Goal: Task Accomplishment & Management: Use online tool/utility

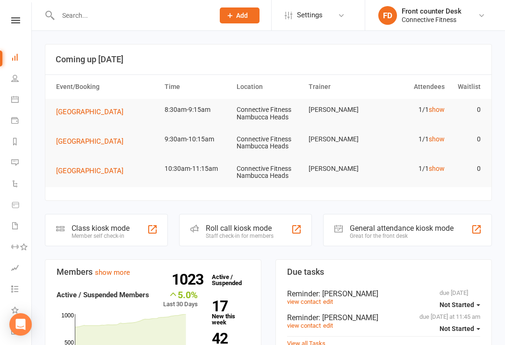
click at [20, 20] on icon at bounding box center [15, 20] width 9 height 6
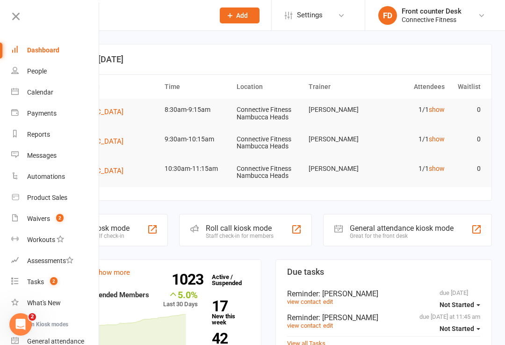
click at [29, 215] on div "Waivers" at bounding box center [38, 218] width 23 height 7
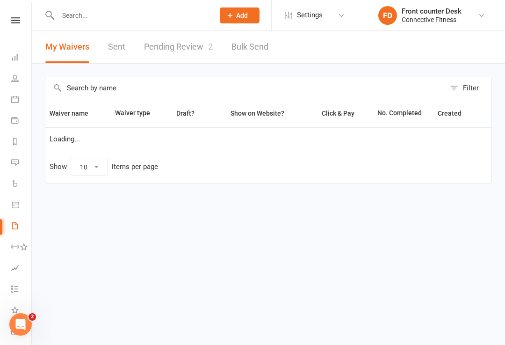
click at [160, 45] on link "Pending Review 2" at bounding box center [178, 47] width 69 height 32
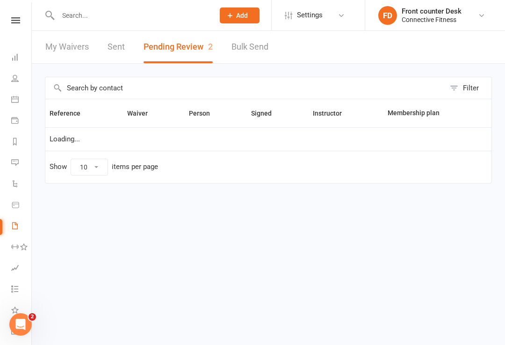
select select "100"
click at [11, 17] on link at bounding box center [15, 20] width 33 height 6
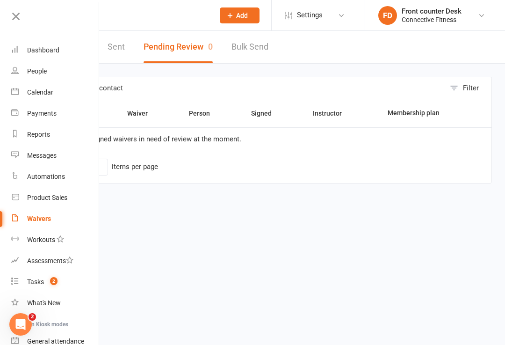
click at [36, 52] on div "Dashboard" at bounding box center [43, 49] width 32 height 7
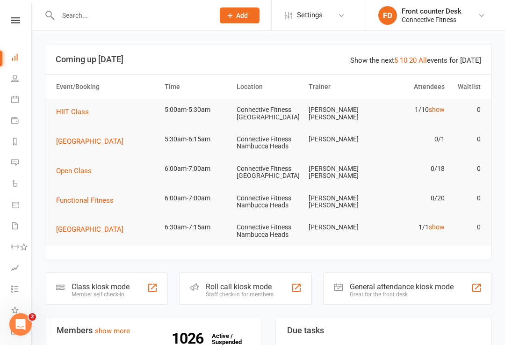
click at [375, 284] on div "General attendance kiosk mode" at bounding box center [402, 286] width 104 height 9
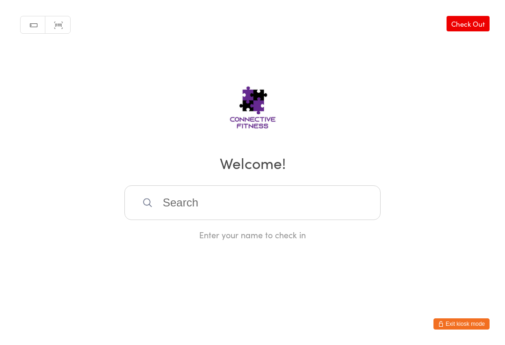
click at [225, 209] on input "search" at bounding box center [252, 202] width 256 height 35
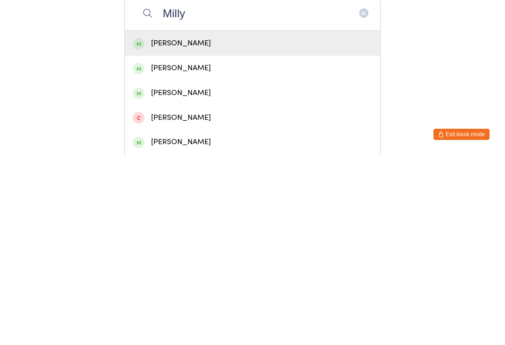
type input "Milly"
click at [189, 226] on div "[PERSON_NAME]" at bounding box center [252, 232] width 239 height 13
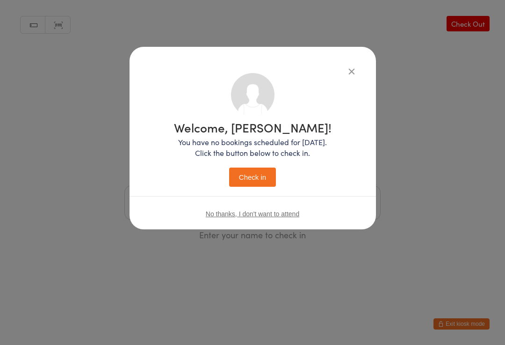
click at [253, 184] on button "Check in" at bounding box center [252, 176] width 47 height 19
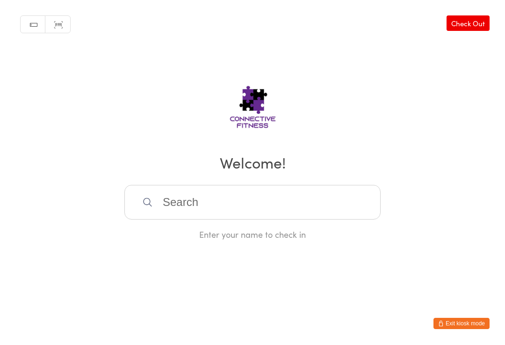
click at [219, 214] on input "search" at bounding box center [252, 202] width 256 height 35
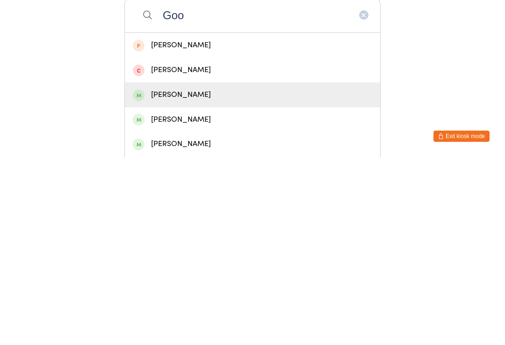
type input "Goo"
click at [225, 276] on div "Michael Goodwin" at bounding box center [252, 282] width 239 height 13
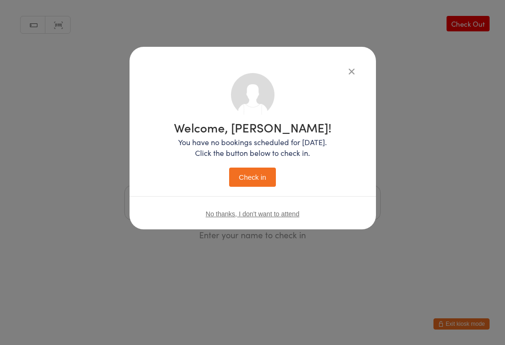
click at [265, 178] on button "Check in" at bounding box center [252, 176] width 47 height 19
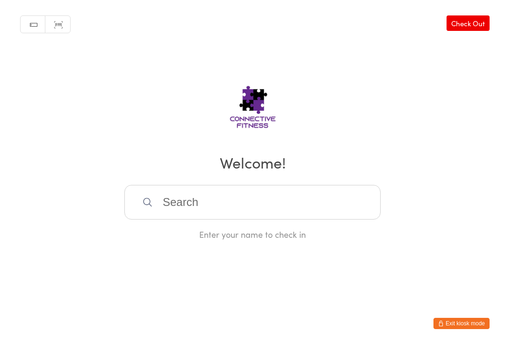
click at [180, 197] on input "search" at bounding box center [252, 202] width 256 height 35
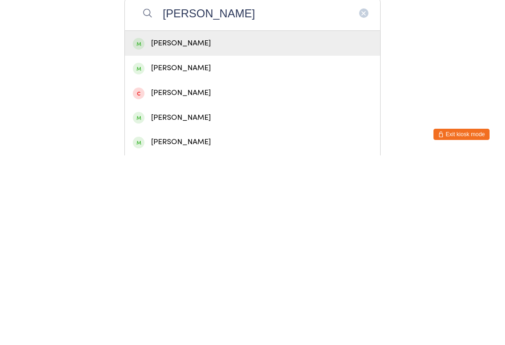
type input "Grant s"
click at [180, 226] on div "Grant Salmon" at bounding box center [252, 232] width 239 height 13
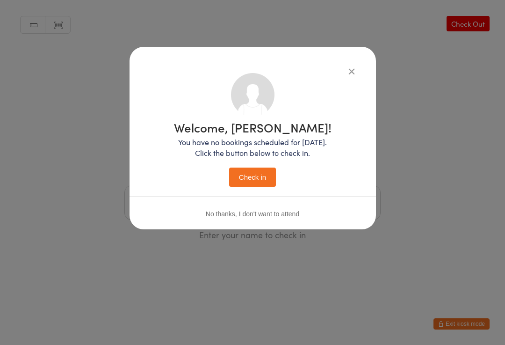
click at [251, 177] on button "Check in" at bounding box center [252, 176] width 47 height 19
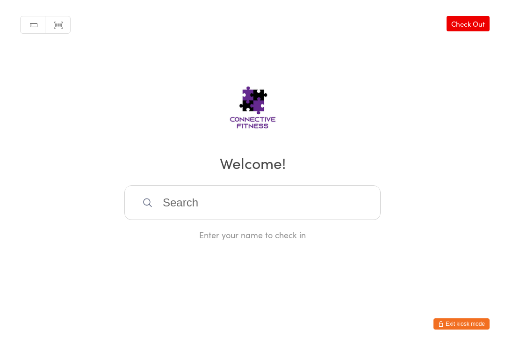
click at [196, 220] on input "search" at bounding box center [252, 202] width 256 height 35
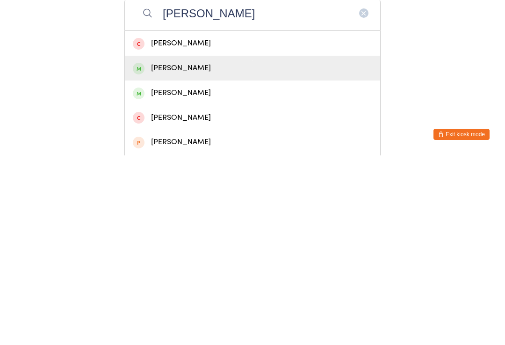
type input "Alex"
click at [259, 251] on div "Alex Dalby" at bounding box center [252, 257] width 239 height 13
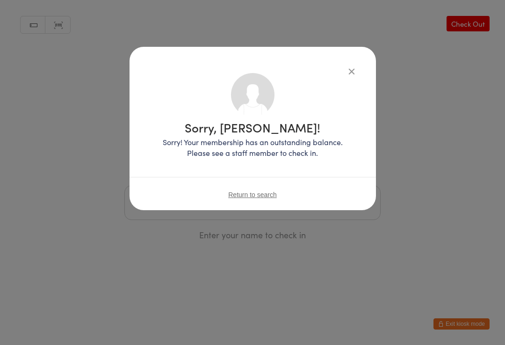
click at [269, 192] on span "Return to search" at bounding box center [252, 194] width 49 height 7
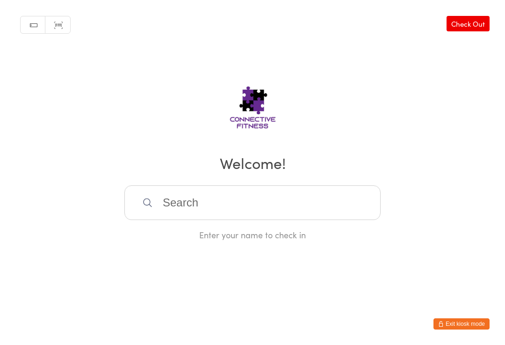
click at [179, 205] on input "search" at bounding box center [252, 202] width 256 height 35
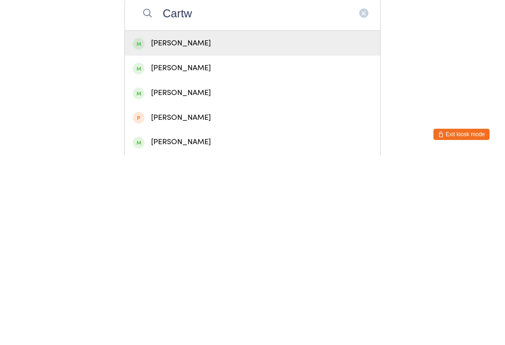
type input "Cartw"
click at [156, 226] on div "Luke Cartwright" at bounding box center [252, 232] width 239 height 13
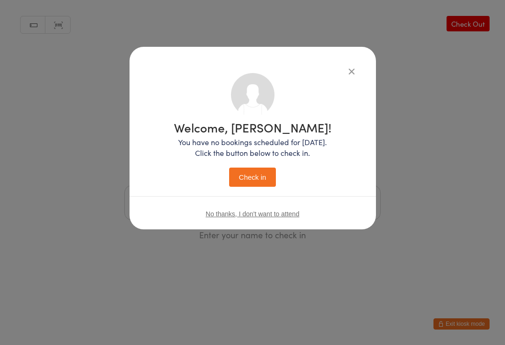
click at [237, 175] on button "Check in" at bounding box center [252, 176] width 47 height 19
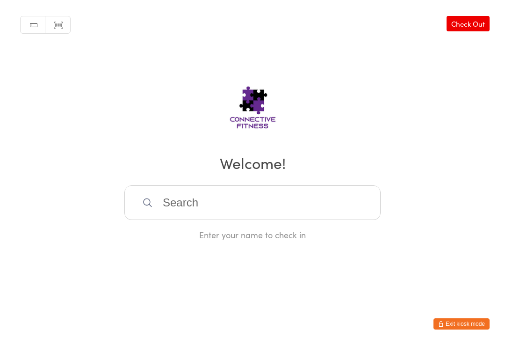
click at [190, 213] on input "search" at bounding box center [252, 202] width 256 height 35
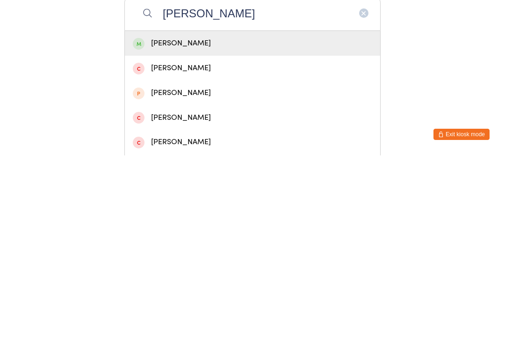
type input "Jules"
click at [194, 226] on div "Jules Leaudais" at bounding box center [252, 232] width 239 height 13
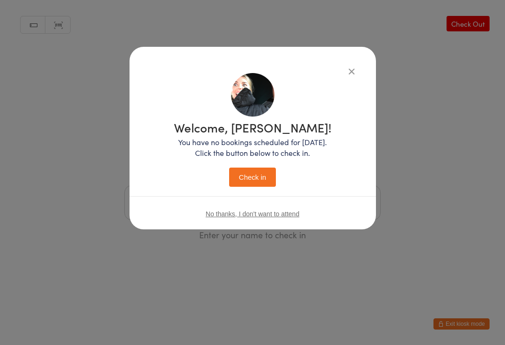
click at [249, 177] on button "Check in" at bounding box center [252, 176] width 47 height 19
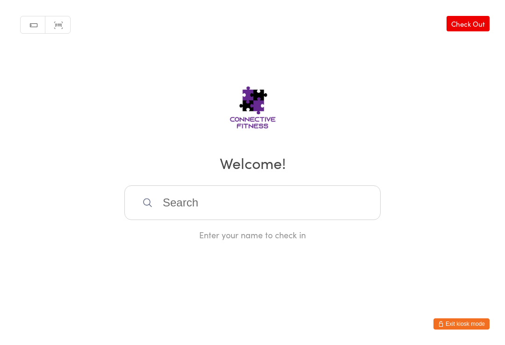
click at [299, 200] on input "search" at bounding box center [252, 202] width 256 height 35
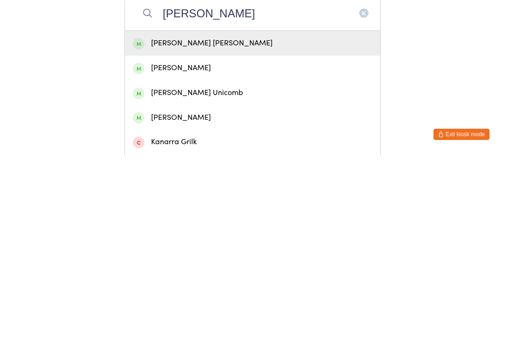
type input "Kane"
click at [259, 251] on div "Kane Benson" at bounding box center [252, 257] width 239 height 13
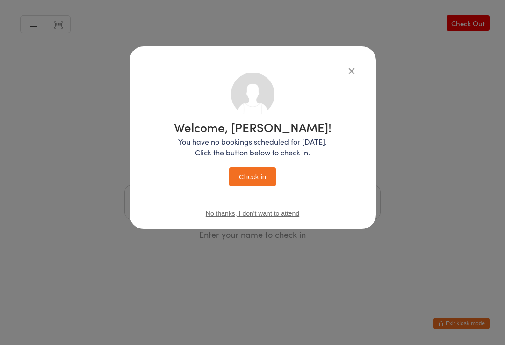
click at [255, 173] on button "Check in" at bounding box center [252, 176] width 47 height 19
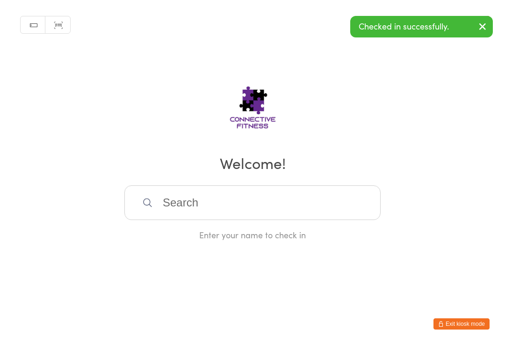
click at [246, 216] on input "search" at bounding box center [252, 202] width 256 height 35
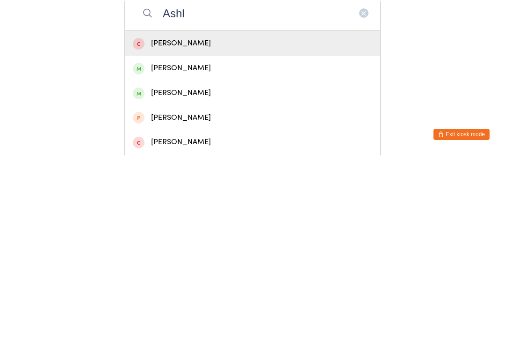
type input "Ashl"
click at [206, 251] on div "Ashley Unwin" at bounding box center [252, 257] width 239 height 13
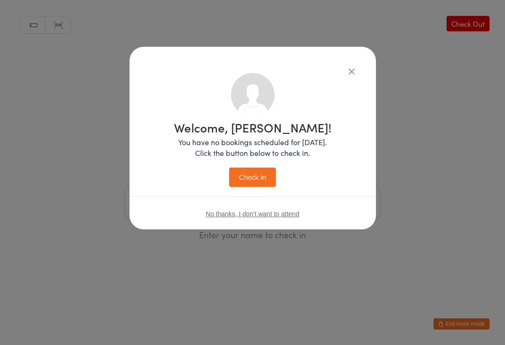
click at [251, 173] on button "Check in" at bounding box center [252, 176] width 47 height 19
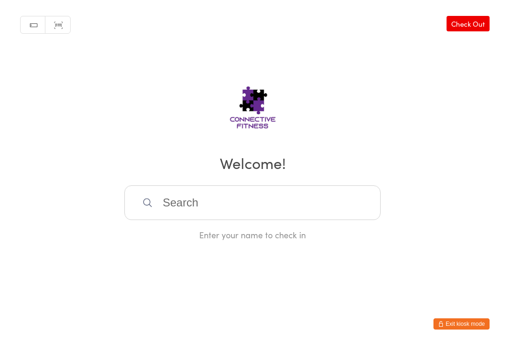
click at [160, 214] on input "search" at bounding box center [252, 202] width 256 height 35
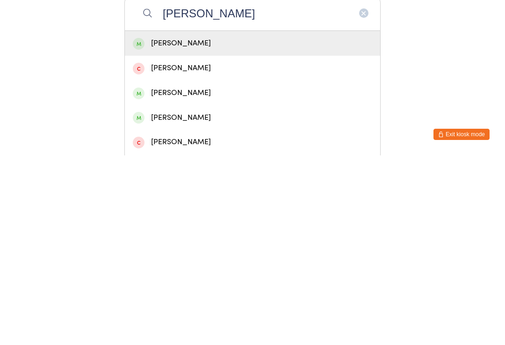
type input "Erica"
click at [161, 226] on div "Erica Maclean" at bounding box center [252, 232] width 239 height 13
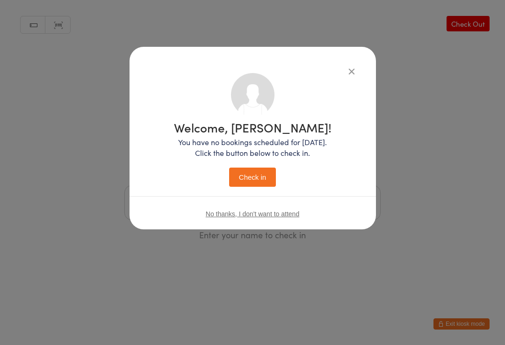
click at [257, 175] on button "Check in" at bounding box center [252, 176] width 47 height 19
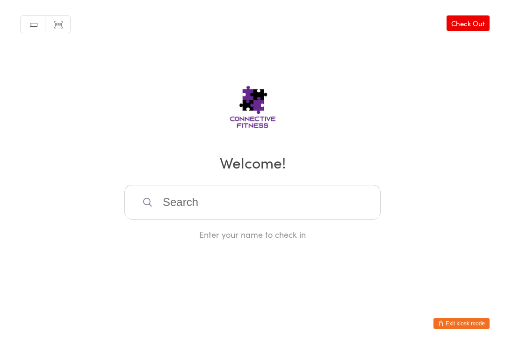
click at [199, 211] on input "search" at bounding box center [252, 202] width 256 height 35
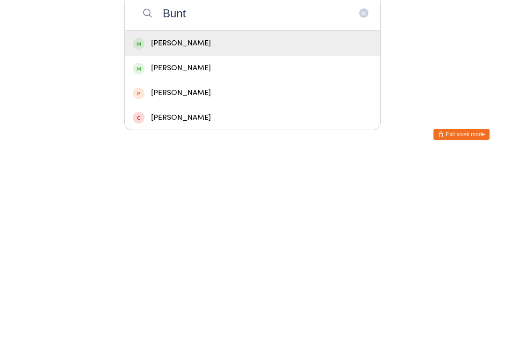
type input "Bunt"
click at [155, 226] on div "Dale Bunton" at bounding box center [252, 232] width 239 height 13
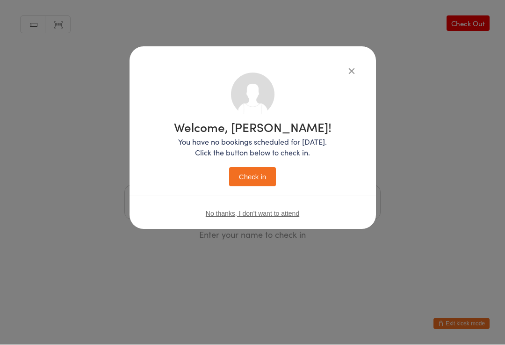
click at [252, 174] on button "Check in" at bounding box center [252, 176] width 47 height 19
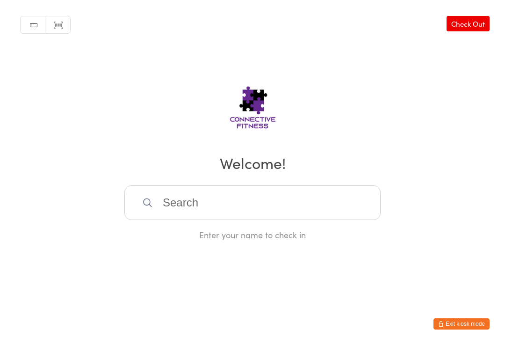
click at [260, 209] on input "search" at bounding box center [252, 202] width 256 height 35
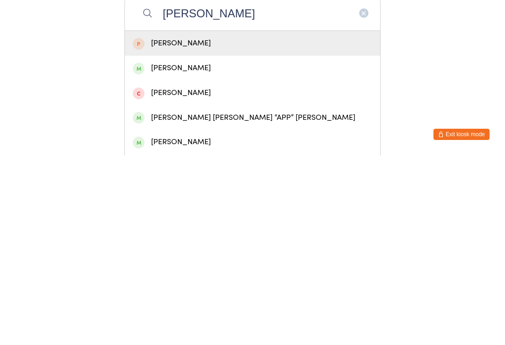
type input "Amanda"
click at [209, 251] on div "Amanda Parker" at bounding box center [252, 257] width 239 height 13
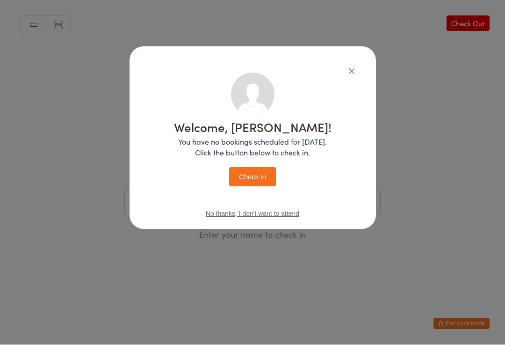
click at [271, 179] on button "Check in" at bounding box center [252, 176] width 47 height 19
